Goal: Information Seeking & Learning: Find contact information

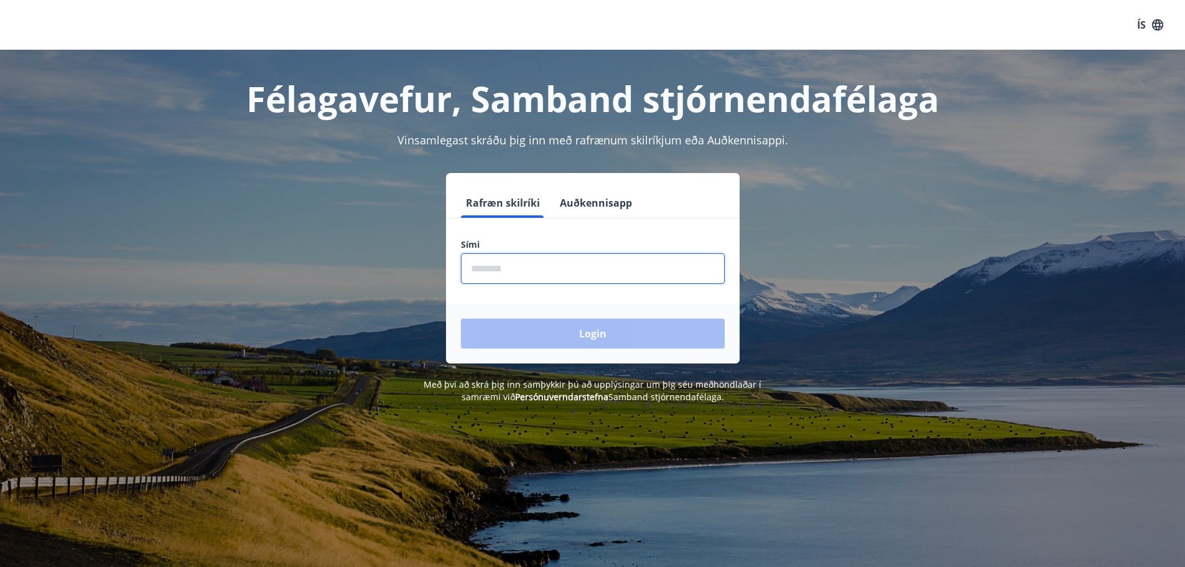
click at [489, 276] on input "phone" at bounding box center [593, 268] width 264 height 30
type input "********"
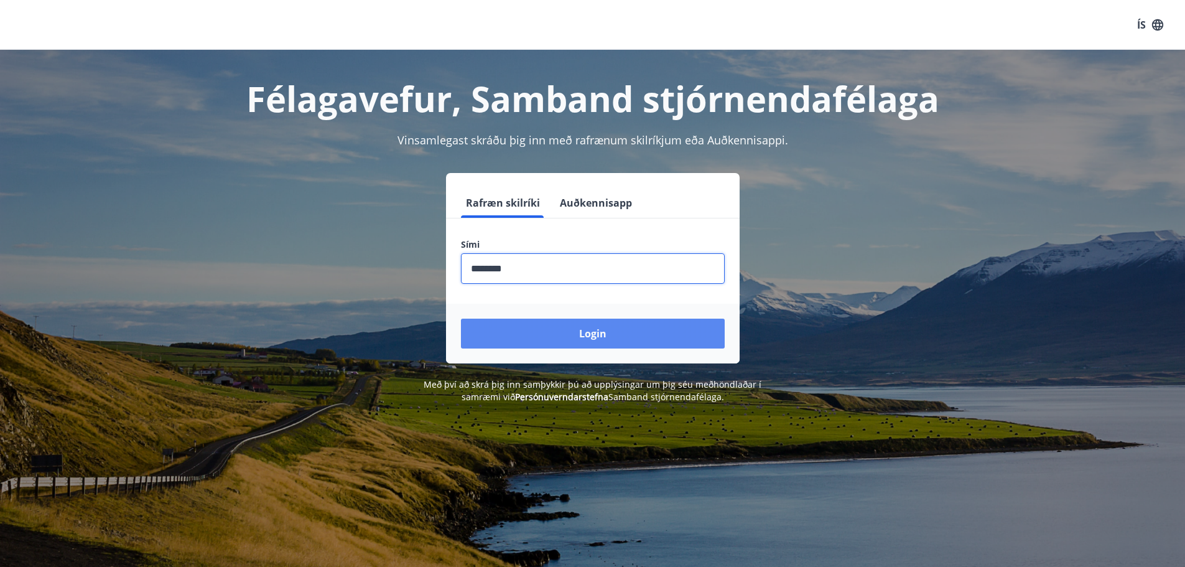
click at [558, 336] on button "Login" at bounding box center [593, 333] width 264 height 30
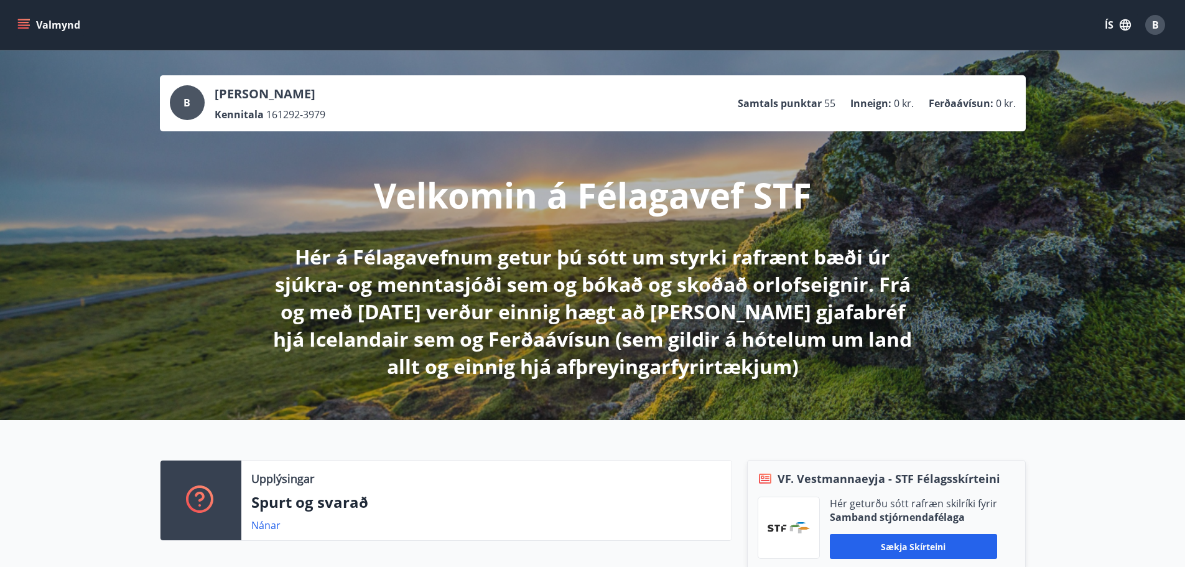
drag, startPoint x: 58, startPoint y: 32, endPoint x: 62, endPoint y: 21, distance: 11.2
click at [58, 30] on button "Valmynd" at bounding box center [50, 25] width 70 height 22
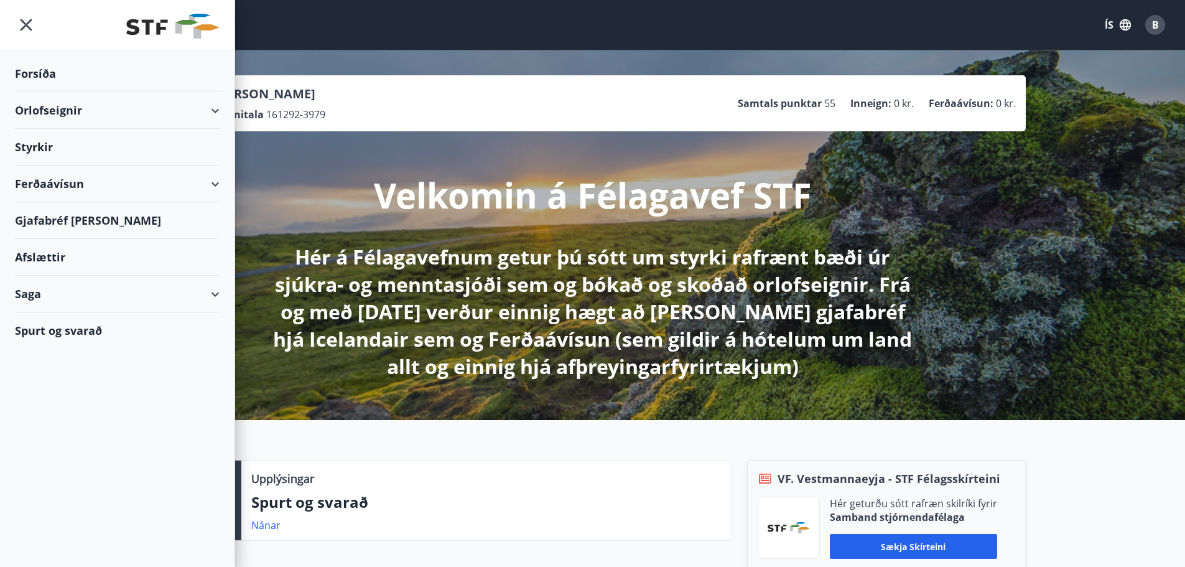
click at [44, 251] on div "Afslættir" at bounding box center [117, 257] width 205 height 37
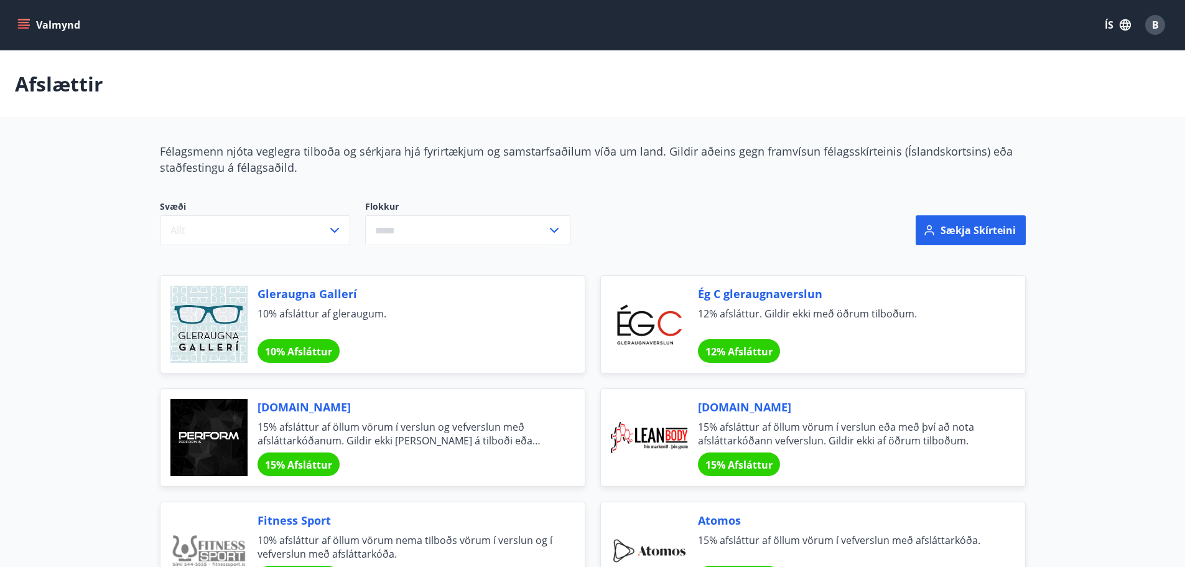
click at [16, 16] on button "Valmynd" at bounding box center [50, 25] width 70 height 22
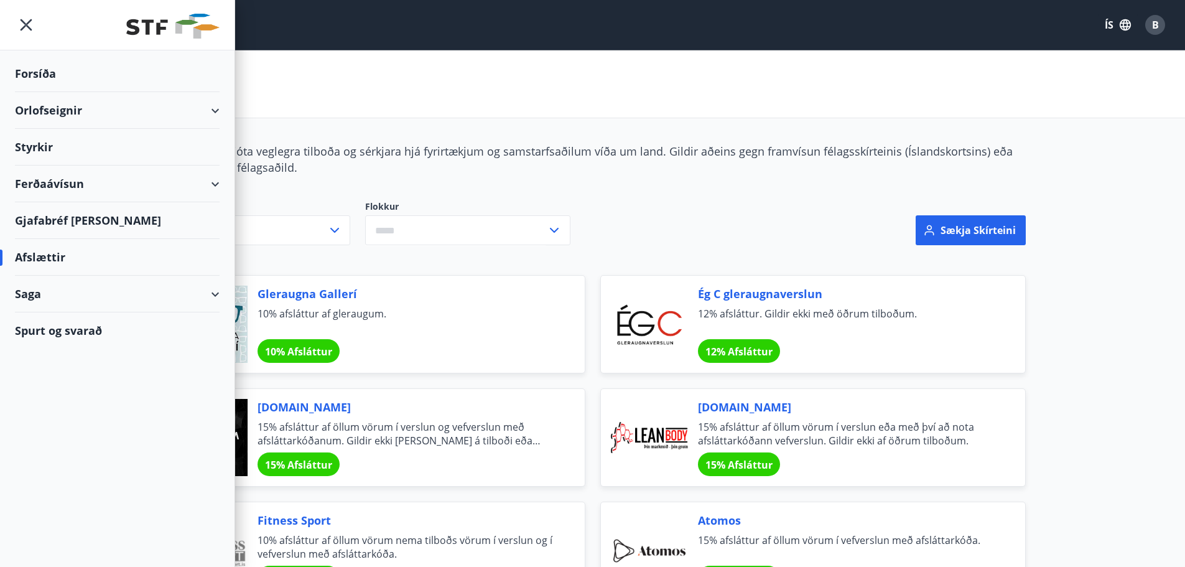
click at [55, 216] on div "Gjafabréf [PERSON_NAME]" at bounding box center [117, 220] width 205 height 37
click at [648, 216] on div "Svæði Allt Flokkur ​" at bounding box center [446, 222] width 572 height 45
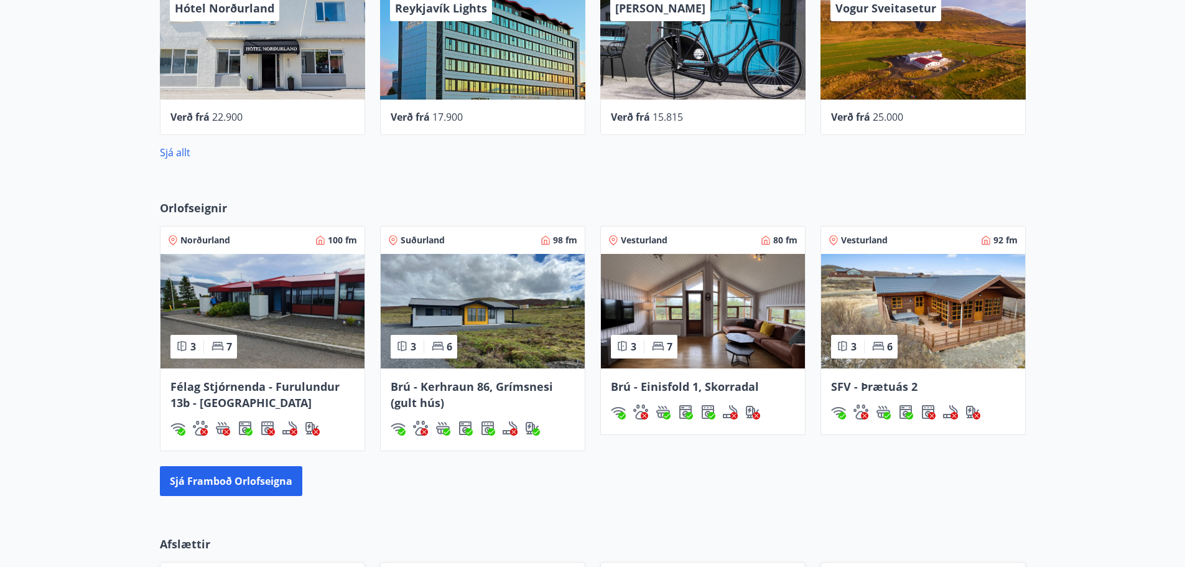
scroll to position [498, 0]
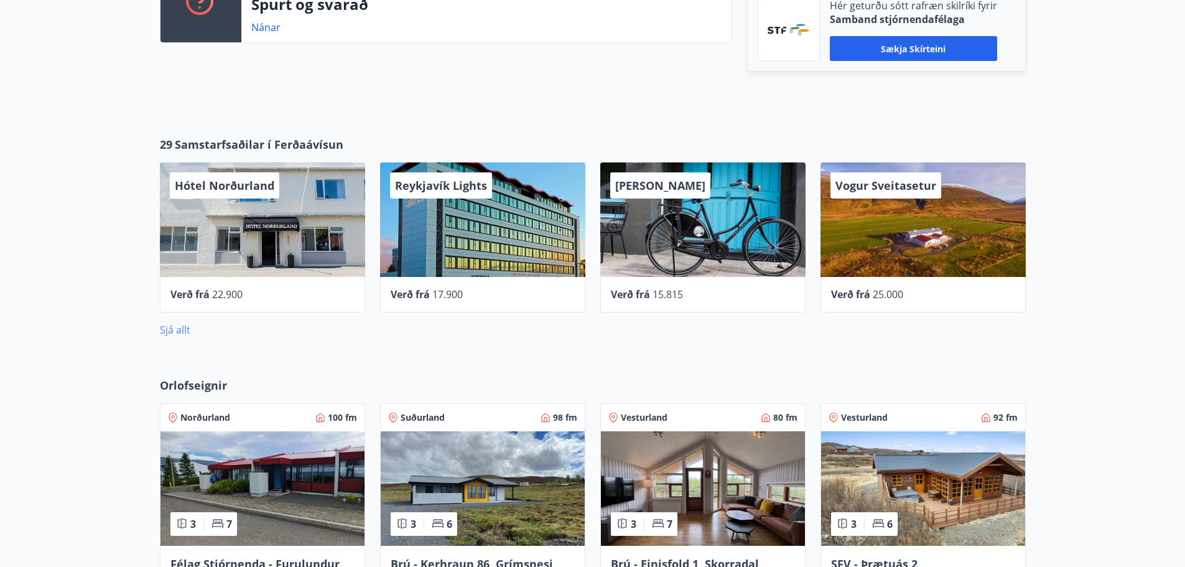
click at [176, 327] on link "Sjá allt" at bounding box center [175, 330] width 30 height 14
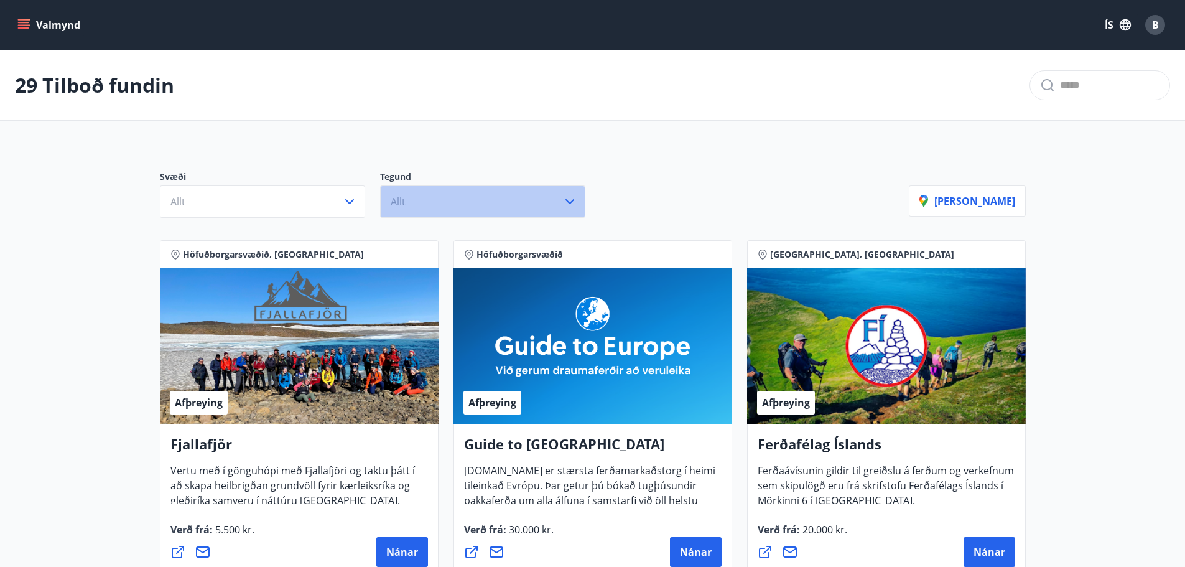
click at [545, 208] on button "Allt" at bounding box center [482, 201] width 205 height 32
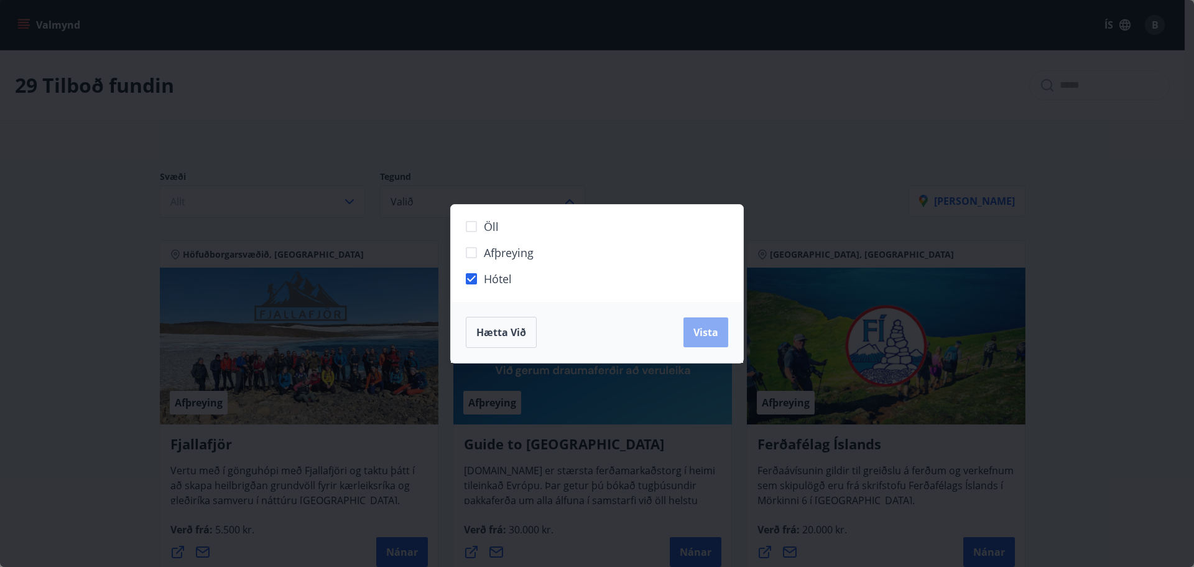
click at [712, 334] on span "Vista" at bounding box center [706, 332] width 25 height 14
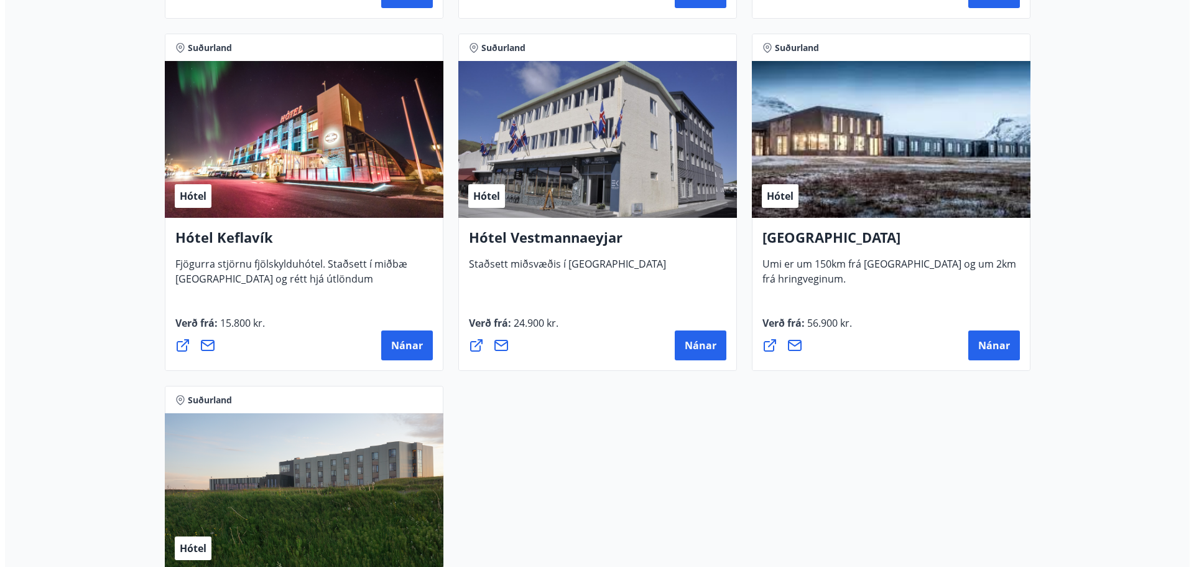
scroll to position [2737, 0]
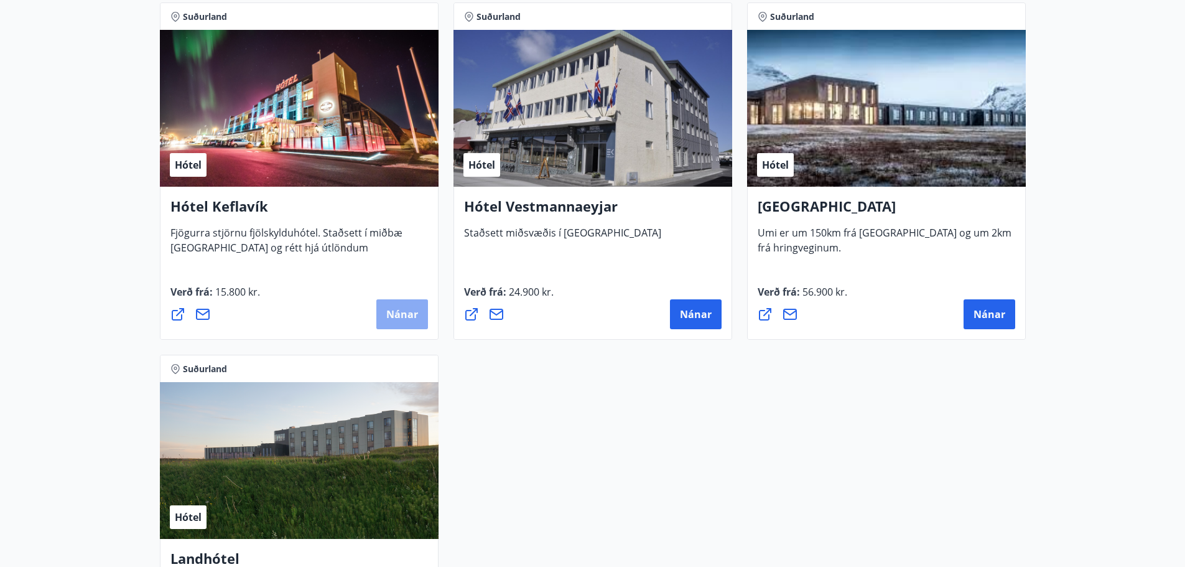
click at [405, 315] on span "Nánar" at bounding box center [402, 314] width 32 height 14
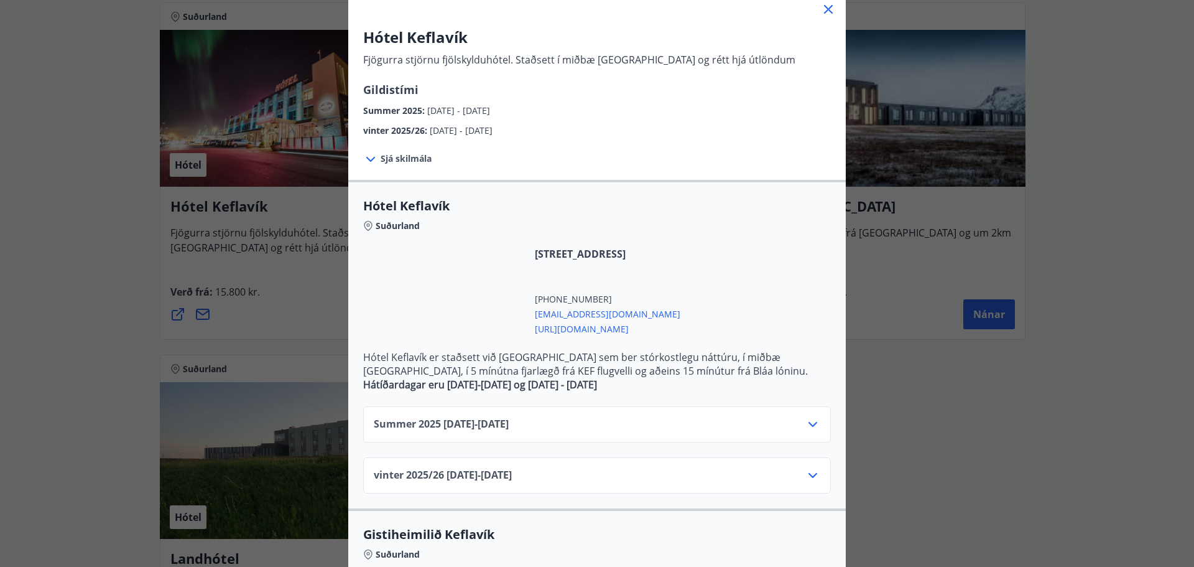
scroll to position [249, 0]
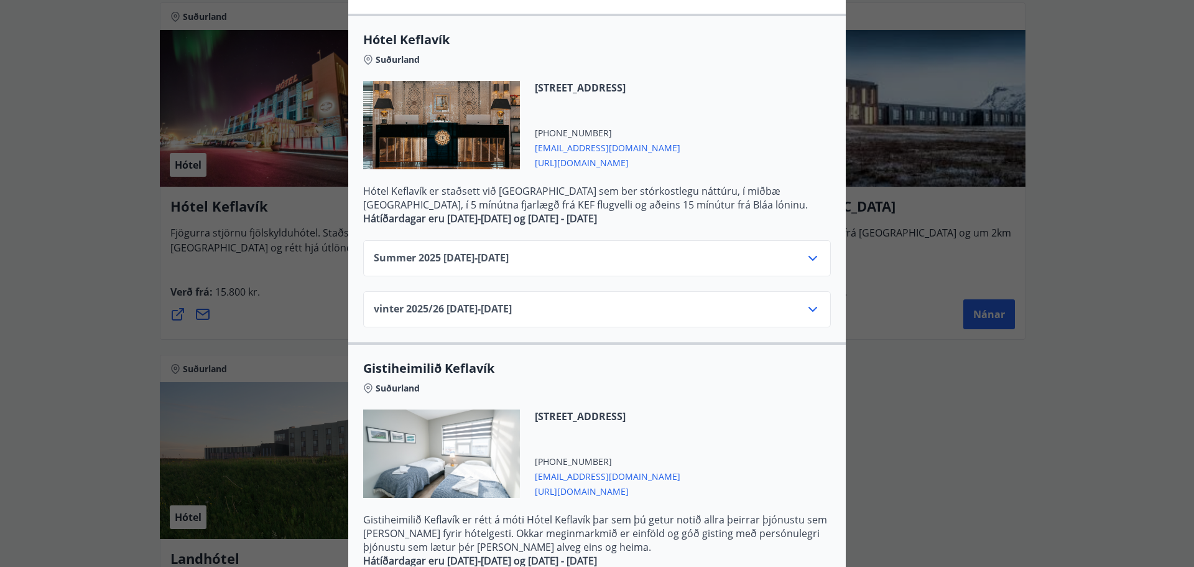
click at [805, 266] on div at bounding box center [812, 258] width 15 height 15
click at [805, 257] on icon at bounding box center [812, 258] width 15 height 15
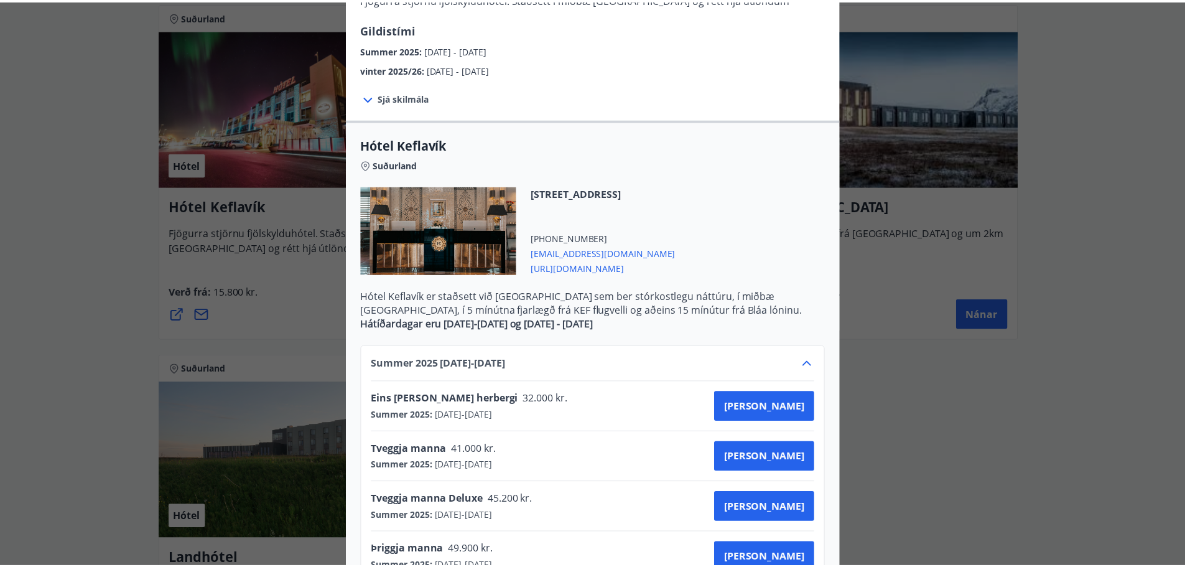
scroll to position [62, 0]
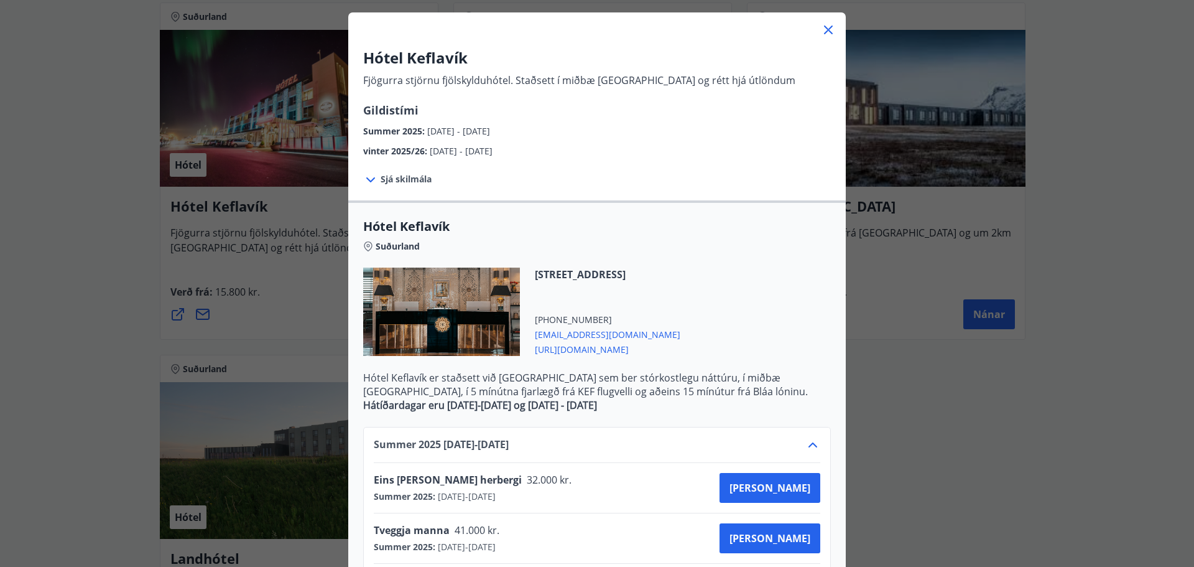
click at [821, 32] on icon at bounding box center [828, 29] width 15 height 15
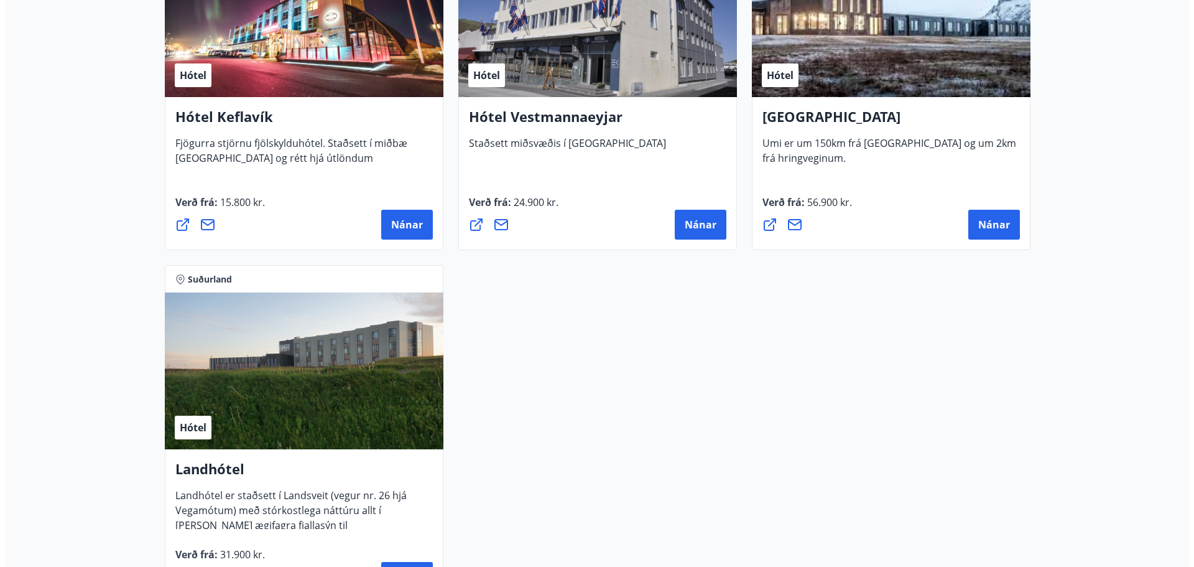
scroll to position [2675, 0]
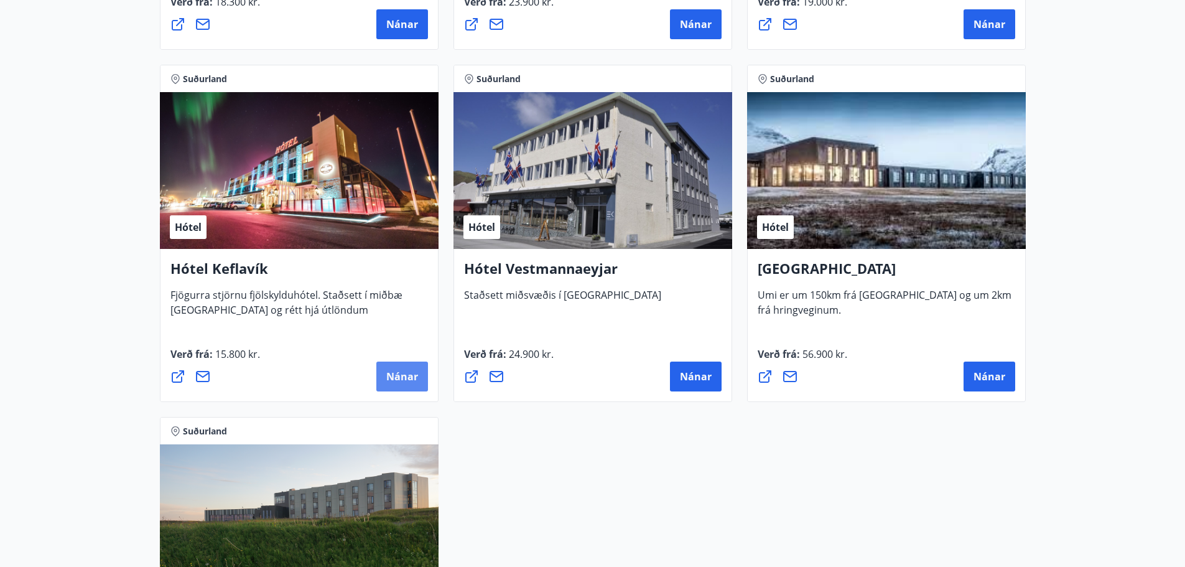
click at [385, 366] on button "Nánar" at bounding box center [402, 376] width 52 height 30
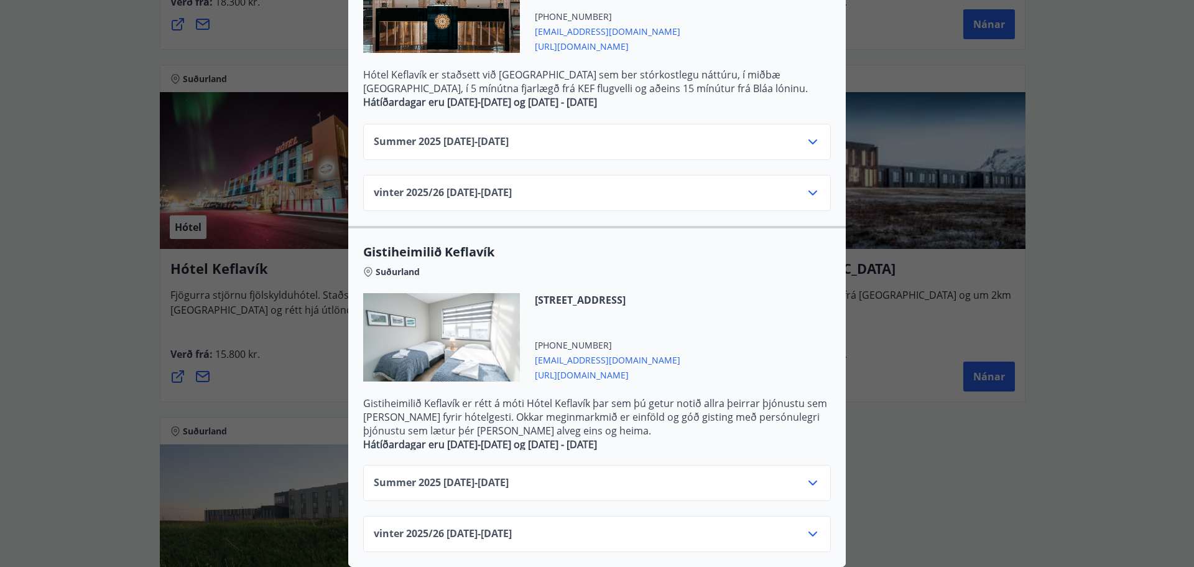
scroll to position [373, 0]
click at [758, 134] on div "Summer [PHONE_NUMBER][DATE] - [DATE]" at bounding box center [597, 146] width 447 height 25
click at [812, 134] on icon at bounding box center [812, 141] width 15 height 15
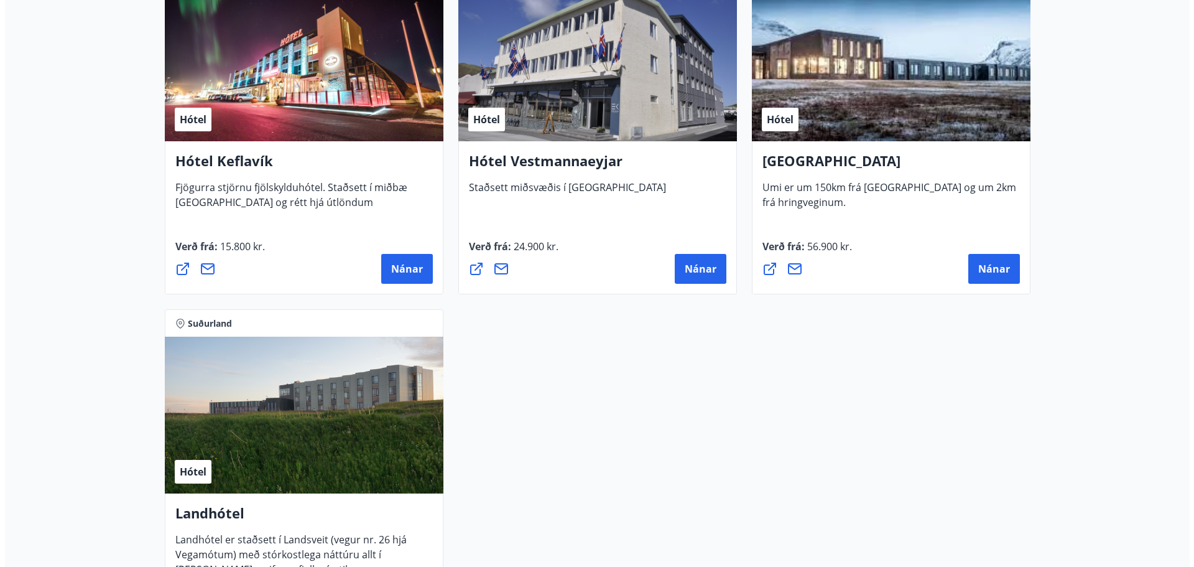
scroll to position [2799, 0]
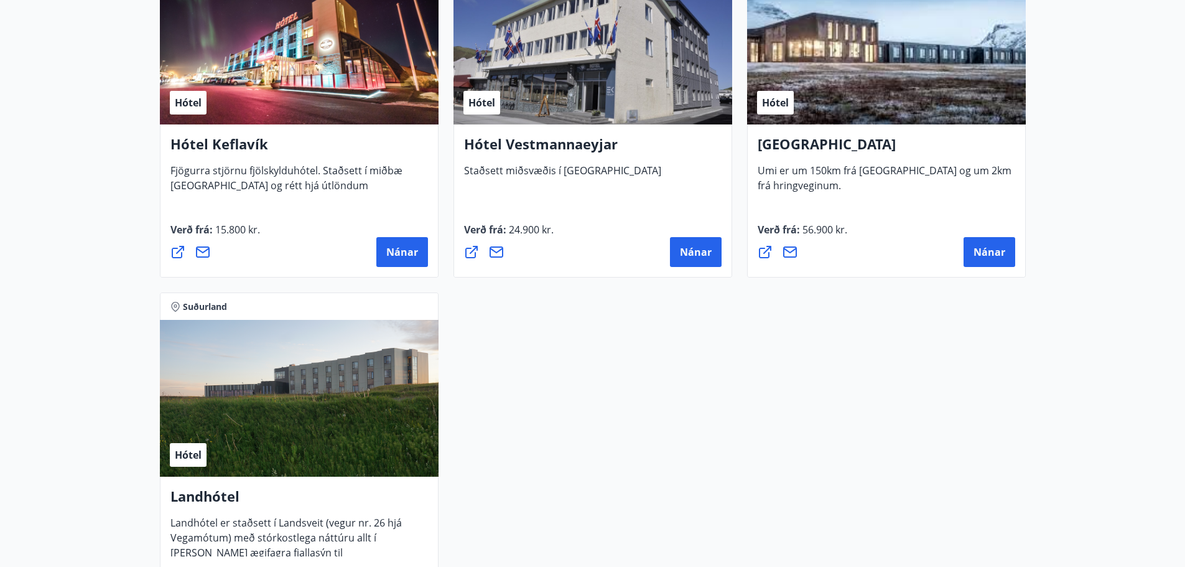
click at [318, 67] on div "Hótel" at bounding box center [299, 46] width 279 height 157
click at [409, 256] on span "Nánar" at bounding box center [402, 252] width 32 height 14
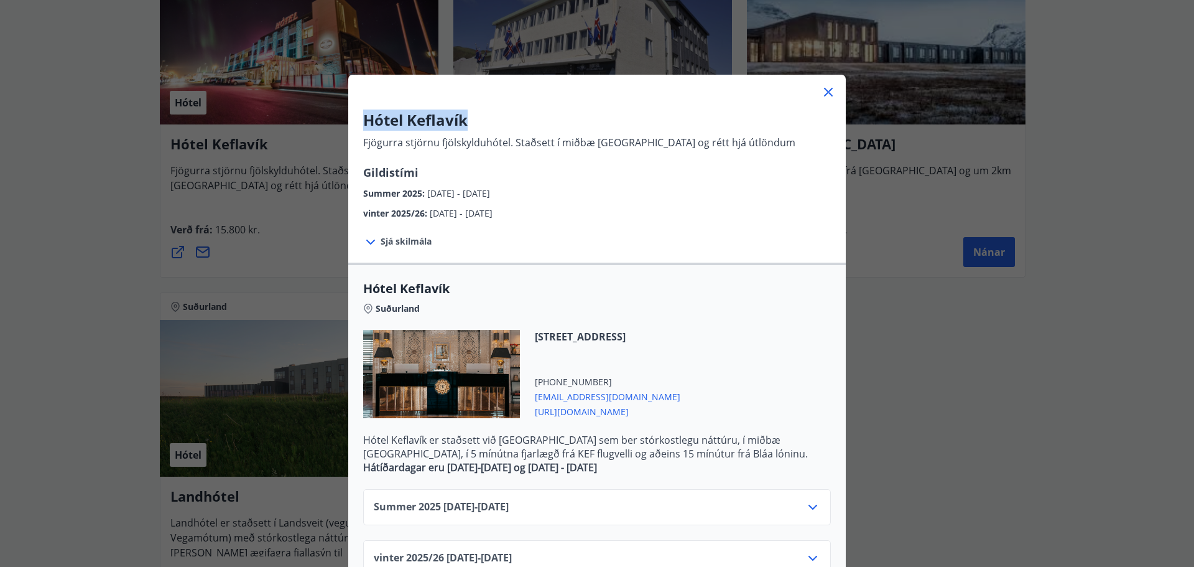
drag, startPoint x: 452, startPoint y: 118, endPoint x: 363, endPoint y: 112, distance: 89.2
click at [363, 112] on h3 "Hótel Keflavík" at bounding box center [579, 119] width 432 height 21
copy h3 "Hótel Keflavík"
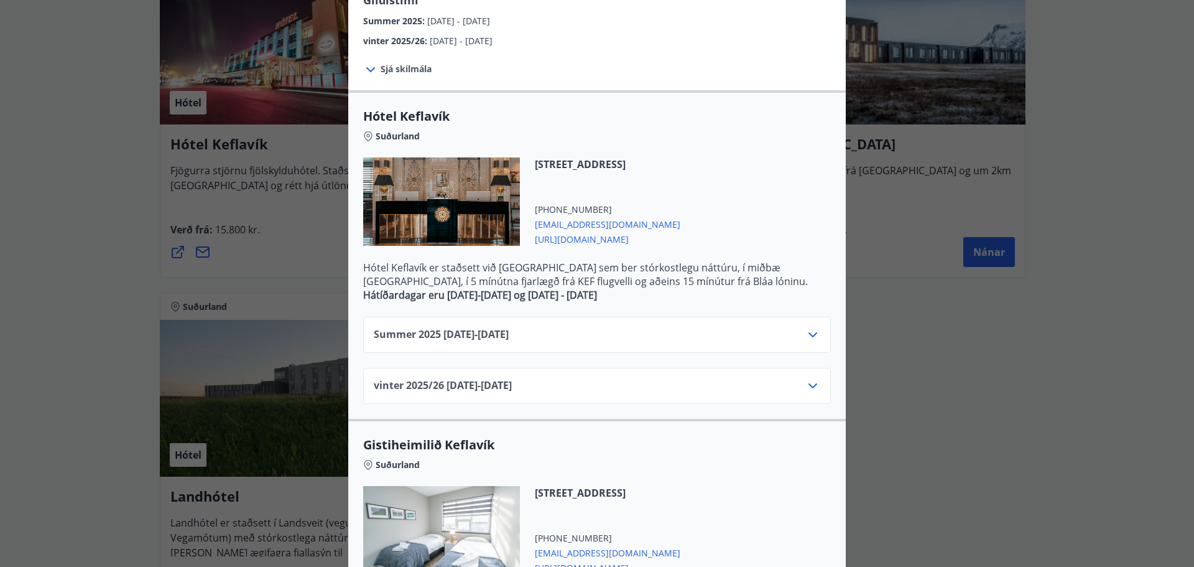
scroll to position [187, 0]
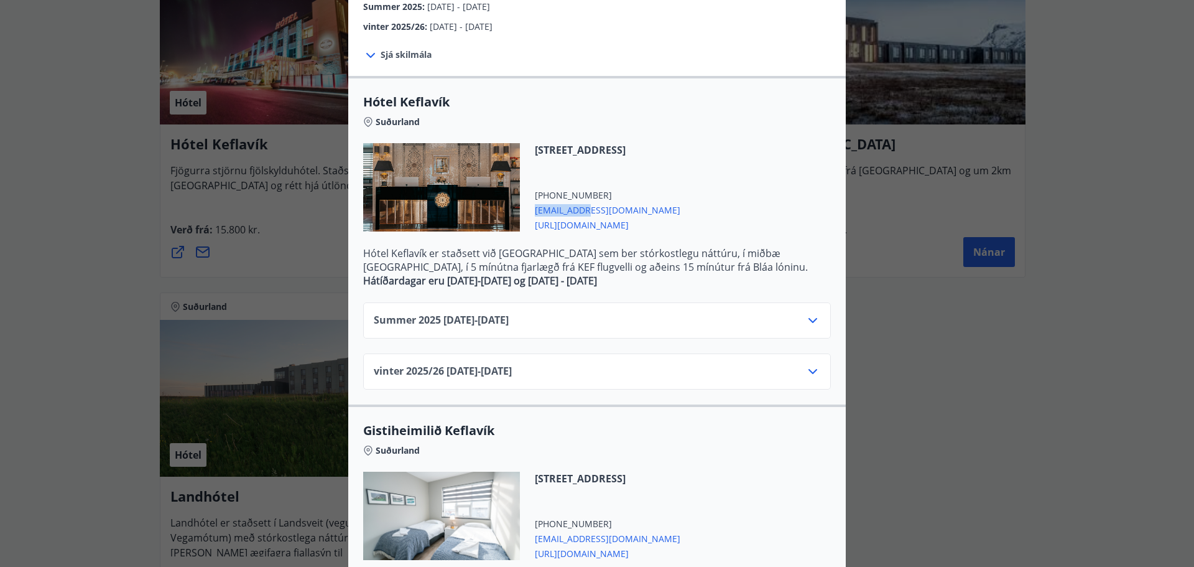
drag, startPoint x: 584, startPoint y: 208, endPoint x: 532, endPoint y: 206, distance: 52.3
click at [535, 206] on span "[EMAIL_ADDRESS][DOMAIN_NAME]" at bounding box center [608, 209] width 146 height 15
copy span "[EMAIL_ADDRESS][DOMAIN_NAME]"
